Goal: Task Accomplishment & Management: Complete application form

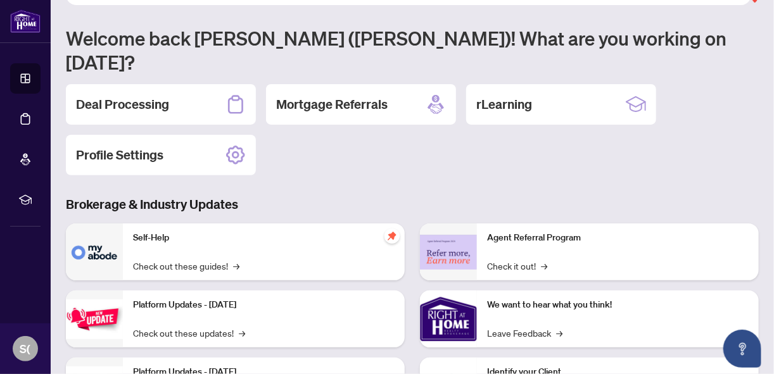
scroll to position [101, 0]
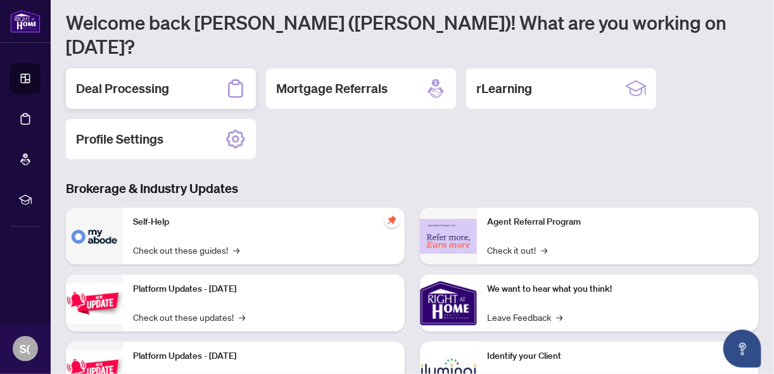
click at [224, 68] on div "Deal Processing" at bounding box center [161, 88] width 190 height 41
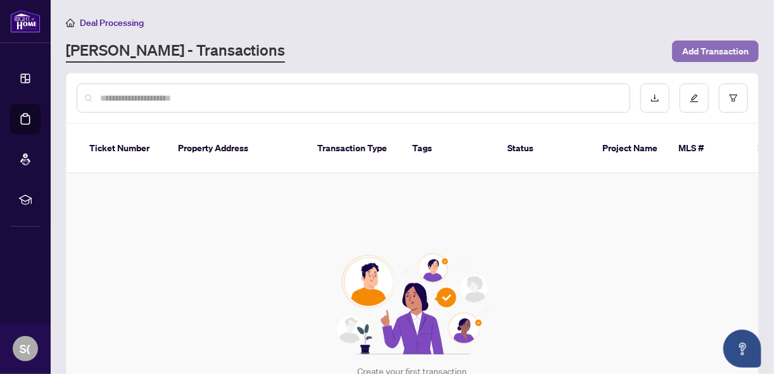
click at [721, 54] on span "Add Transaction" at bounding box center [715, 51] width 66 height 20
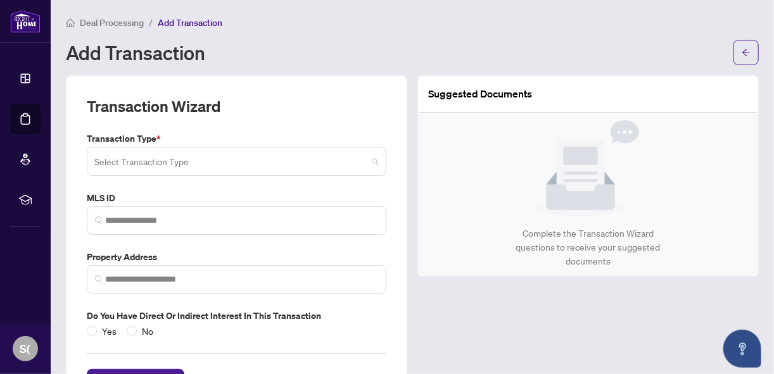
click at [369, 163] on span at bounding box center [236, 161] width 284 height 24
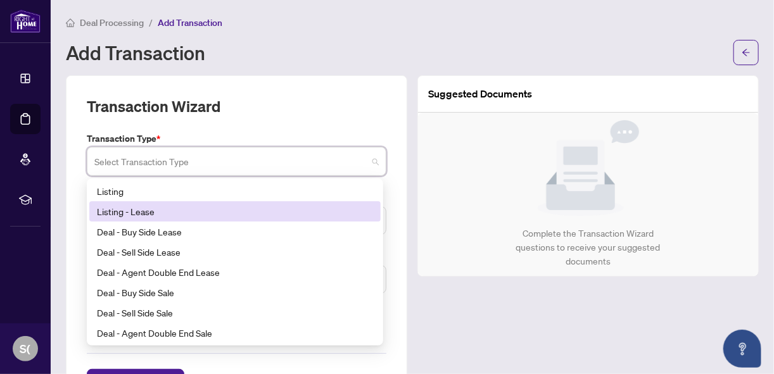
click at [247, 213] on div "Listing - Lease" at bounding box center [235, 212] width 276 height 14
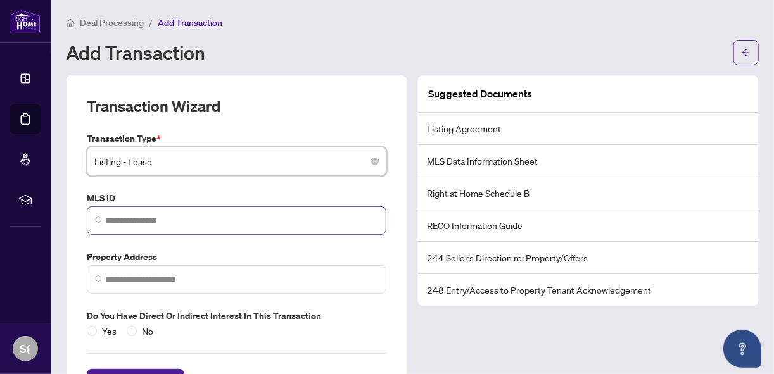
scroll to position [49, 0]
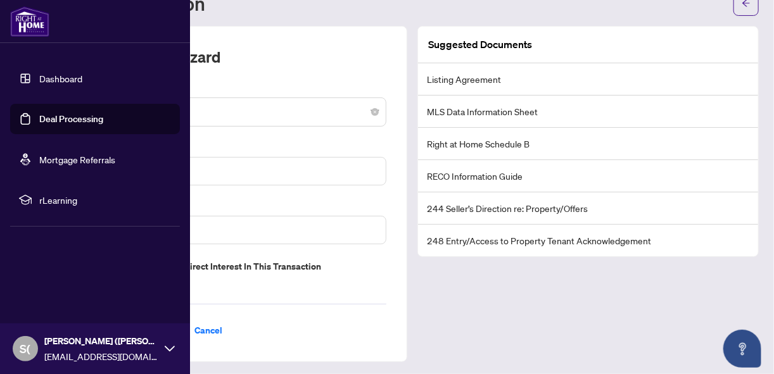
click at [34, 22] on img at bounding box center [29, 21] width 39 height 30
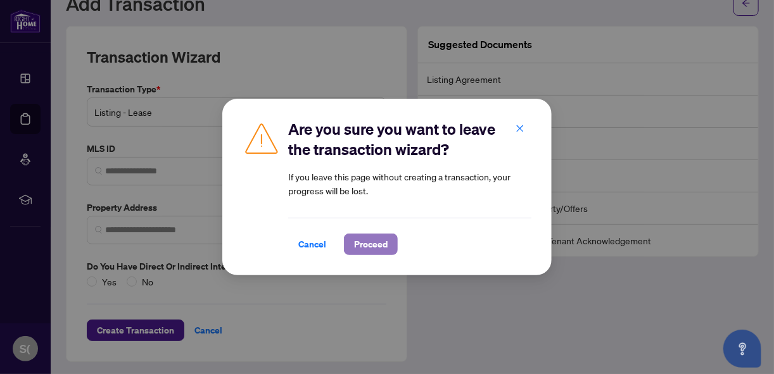
click at [385, 241] on button "Proceed" at bounding box center [371, 245] width 54 height 22
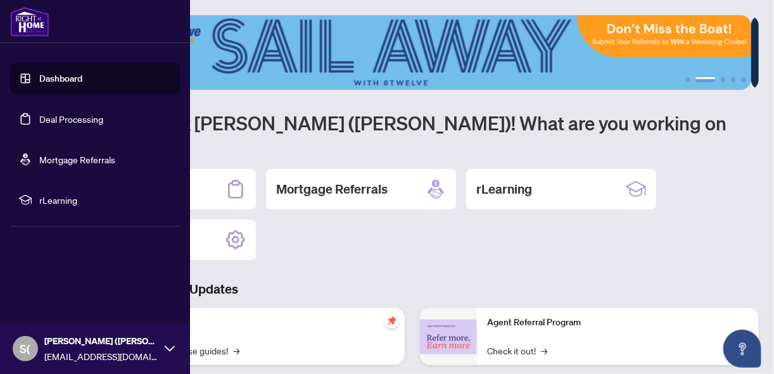
click at [163, 350] on div "S( [PERSON_NAME] ([PERSON_NAME]) [PERSON_NAME] [EMAIL_ADDRESS][DOMAIN_NAME]" at bounding box center [95, 349] width 190 height 51
click at [55, 274] on span "Logout" at bounding box center [51, 273] width 28 height 20
